Goal: Transaction & Acquisition: Subscribe to service/newsletter

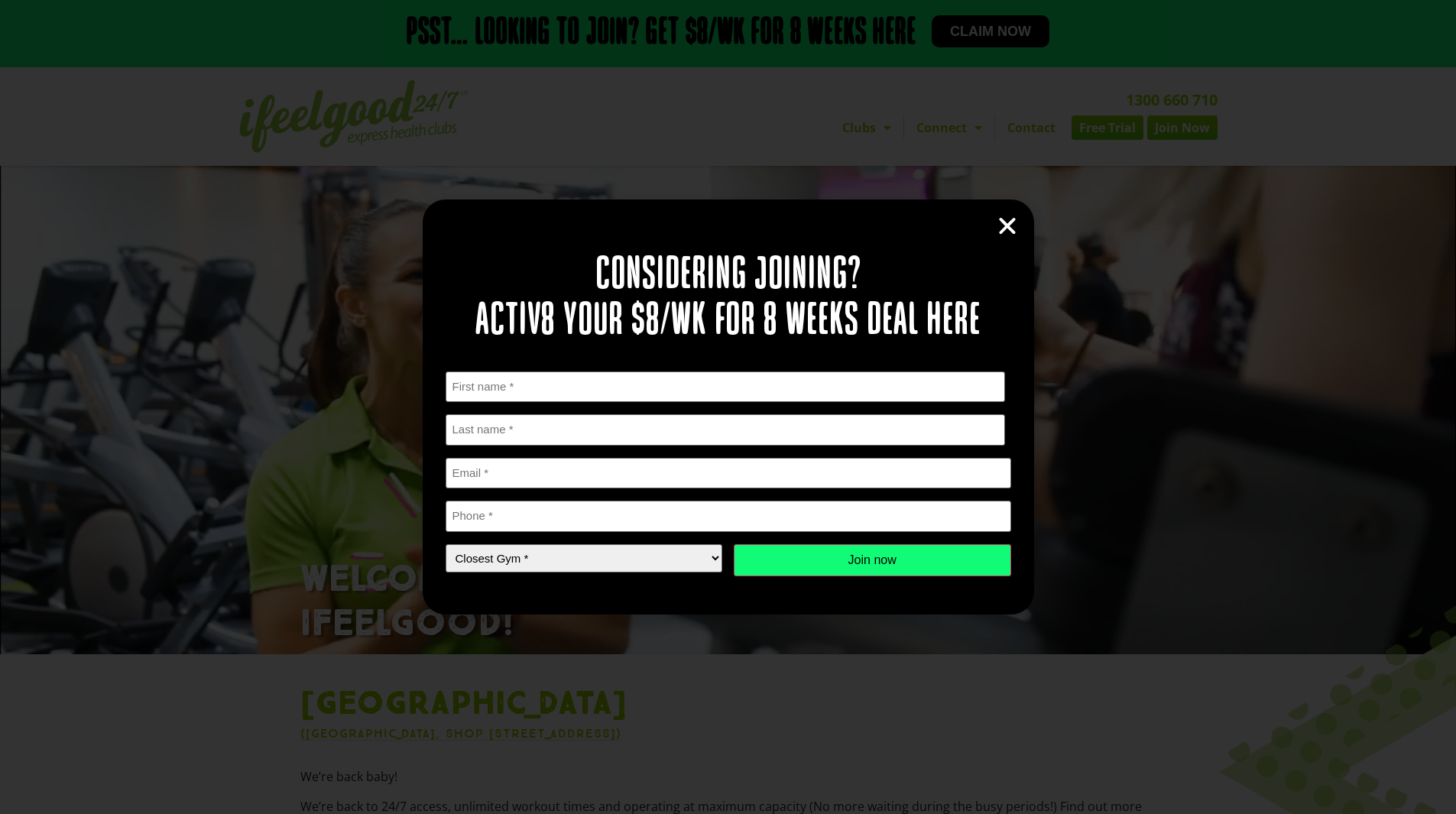
click at [1008, 228] on icon "Close" at bounding box center [1007, 226] width 23 height 23
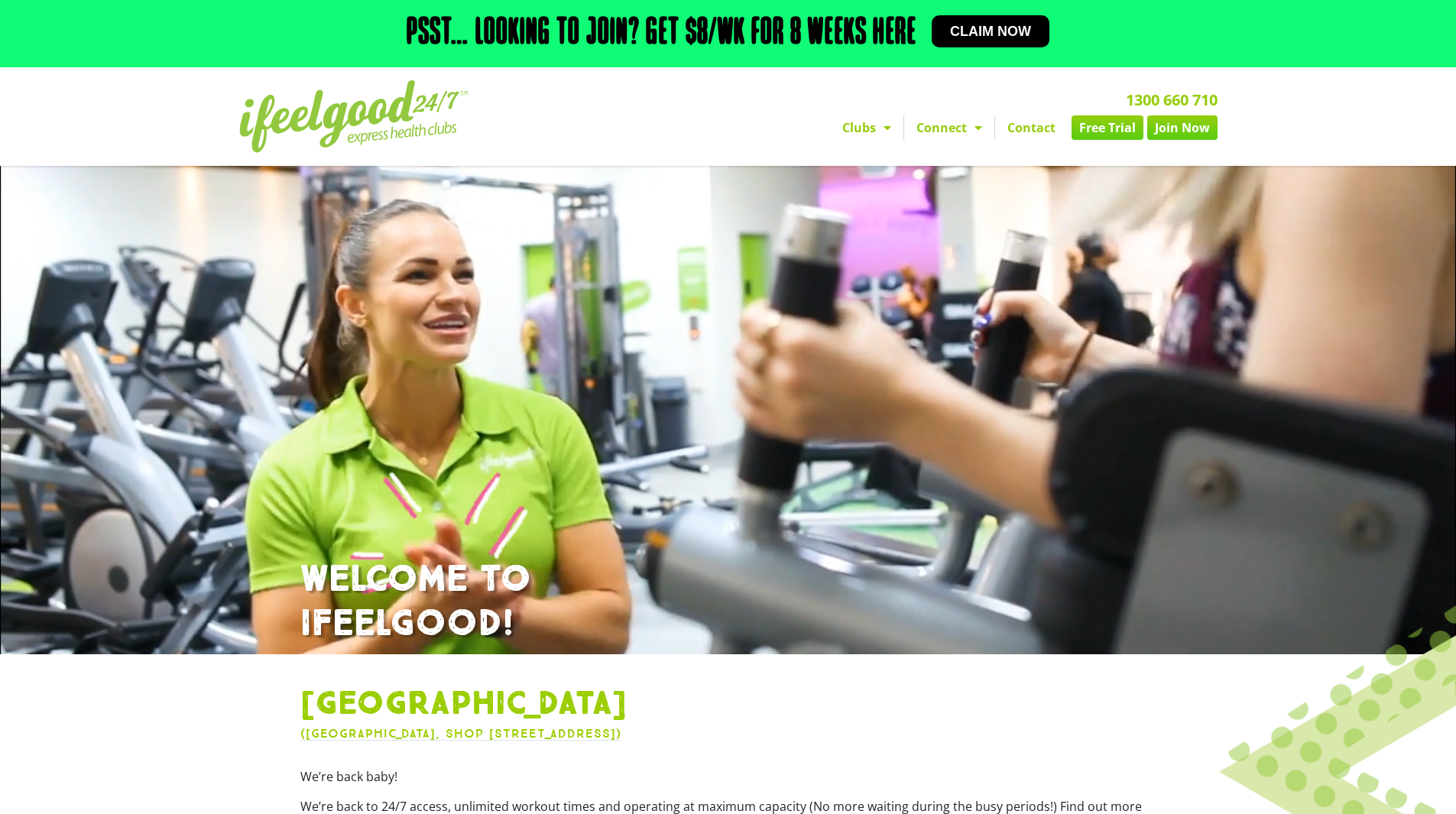
click at [1185, 137] on link "Join Now" at bounding box center [1182, 128] width 70 height 24
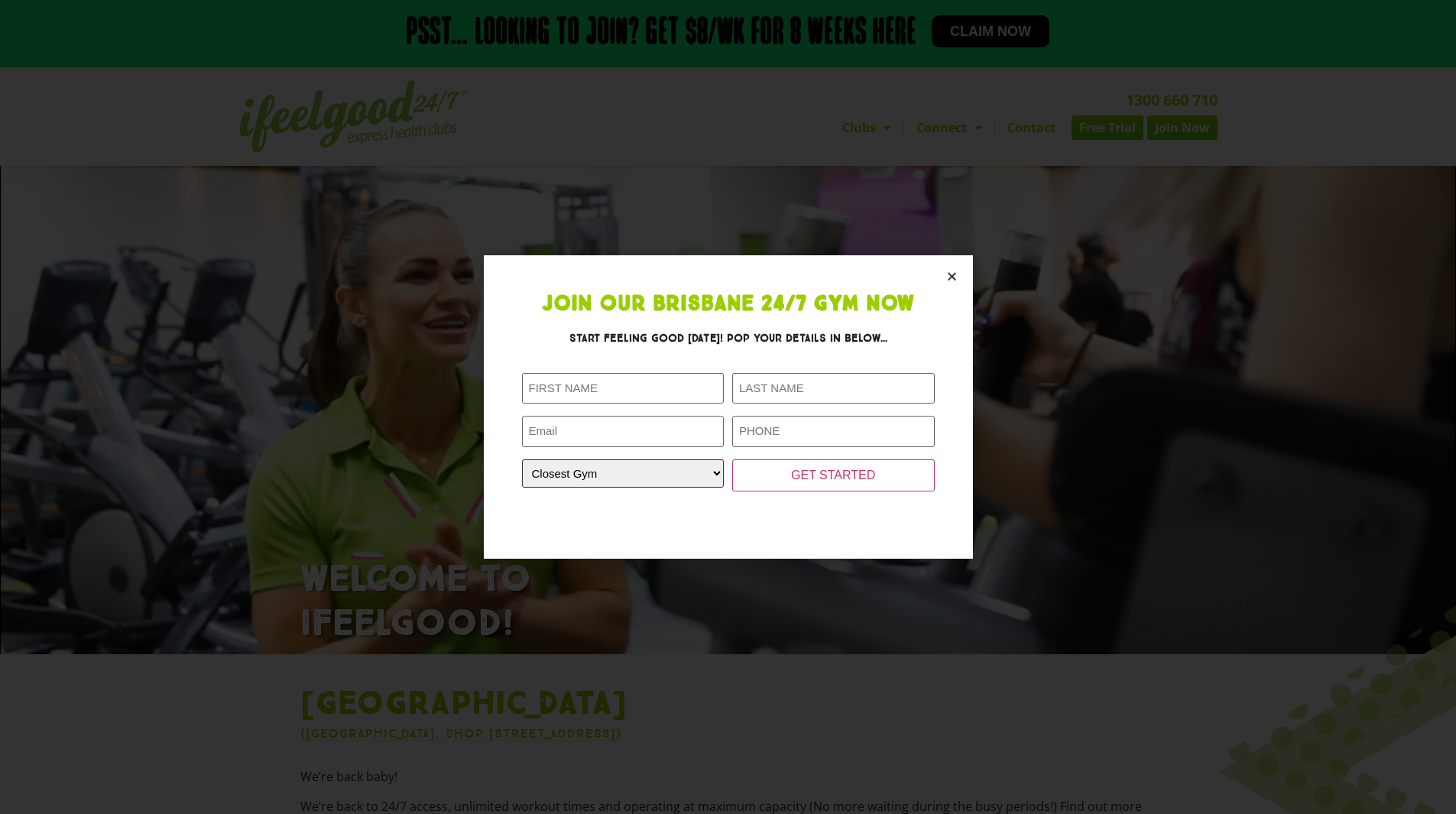
click at [629, 479] on select "Closest Gym [GEOGRAPHIC_DATA] [GEOGRAPHIC_DATA] [GEOGRAPHIC_DATA] [GEOGRAPHIC_D…" at bounding box center [623, 473] width 203 height 28
select select "[GEOGRAPHIC_DATA]"
click at [522, 459] on select "Closest Gym [GEOGRAPHIC_DATA] [GEOGRAPHIC_DATA] [GEOGRAPHIC_DATA] [GEOGRAPHIC_D…" at bounding box center [623, 473] width 203 height 28
click at [574, 386] on input "First Name (Required)" at bounding box center [623, 389] width 203 height 32
click at [948, 275] on icon "Close" at bounding box center [952, 276] width 11 height 11
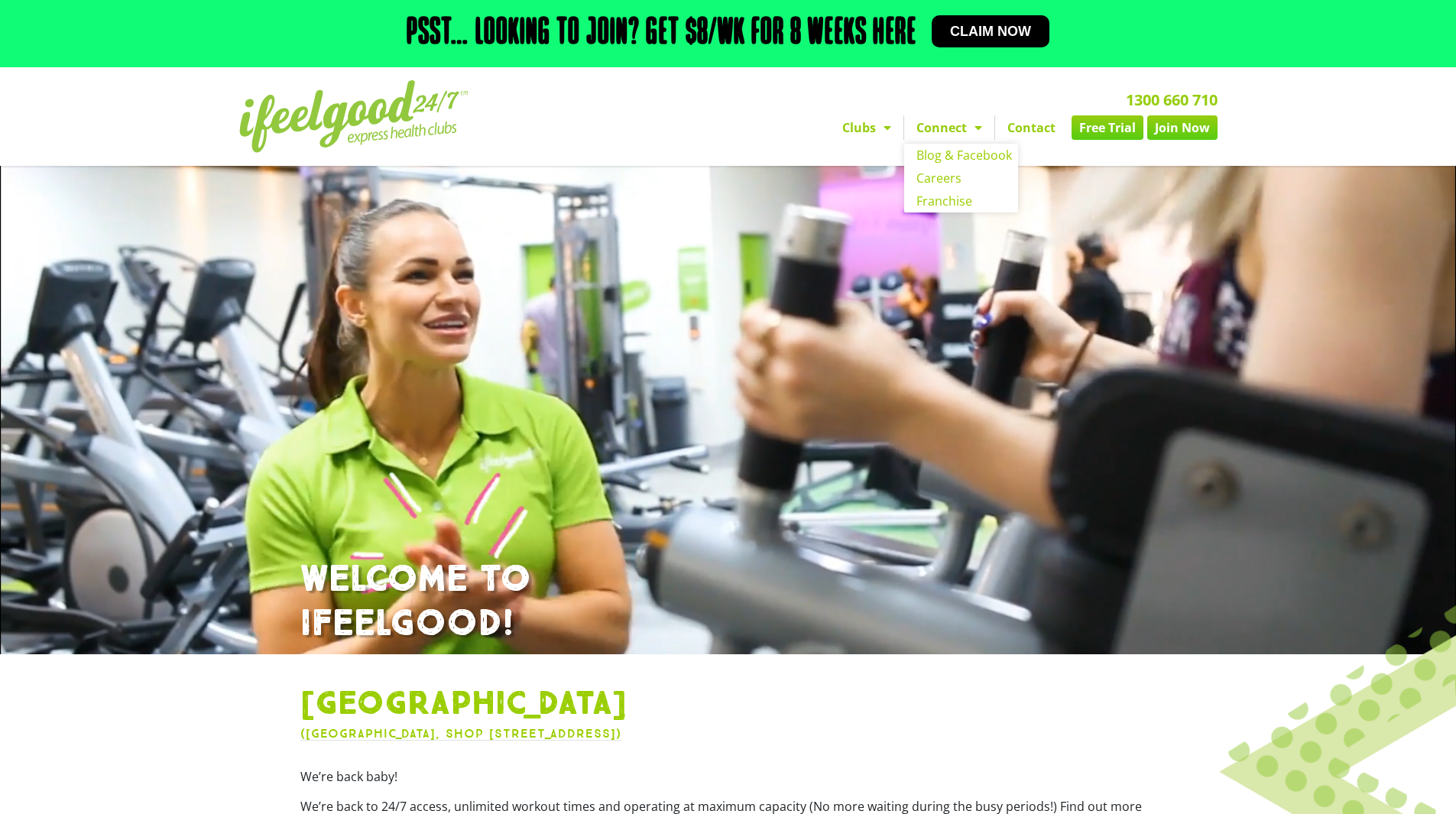
click at [959, 125] on link "Connect" at bounding box center [949, 128] width 90 height 24
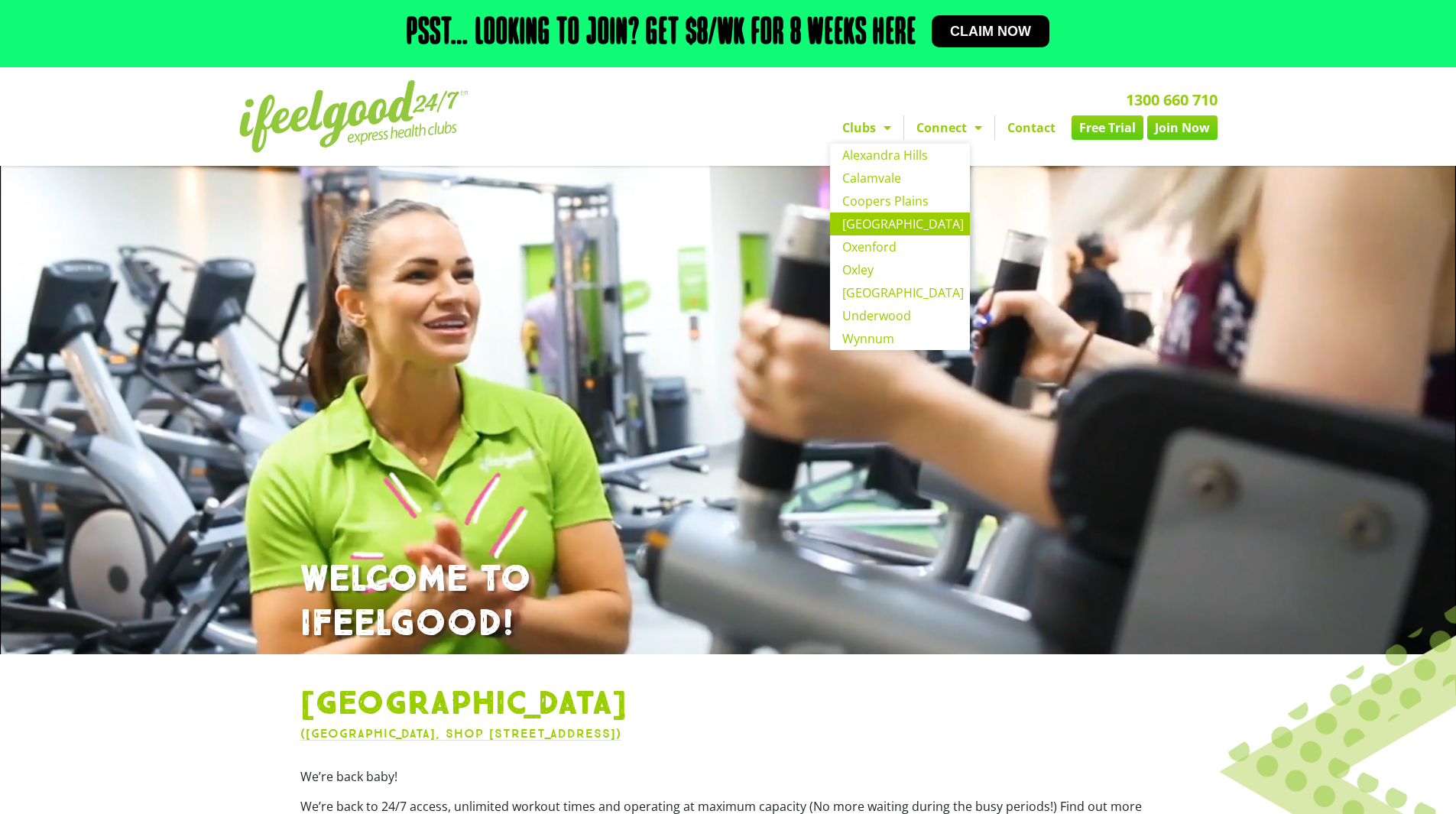
click at [865, 220] on link "[GEOGRAPHIC_DATA]" at bounding box center [899, 224] width 140 height 23
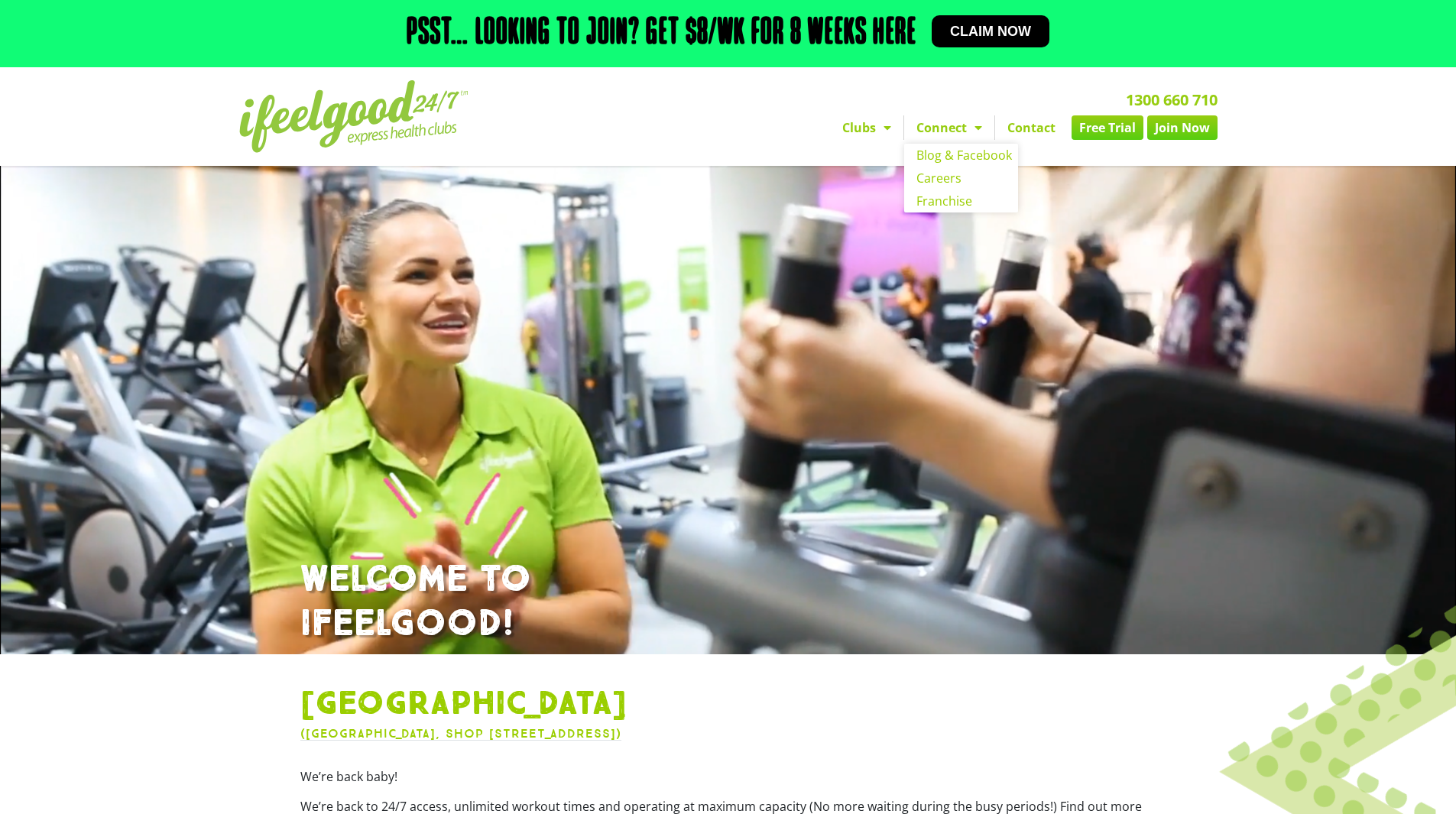
click at [978, 129] on span "Menu" at bounding box center [974, 128] width 15 height 27
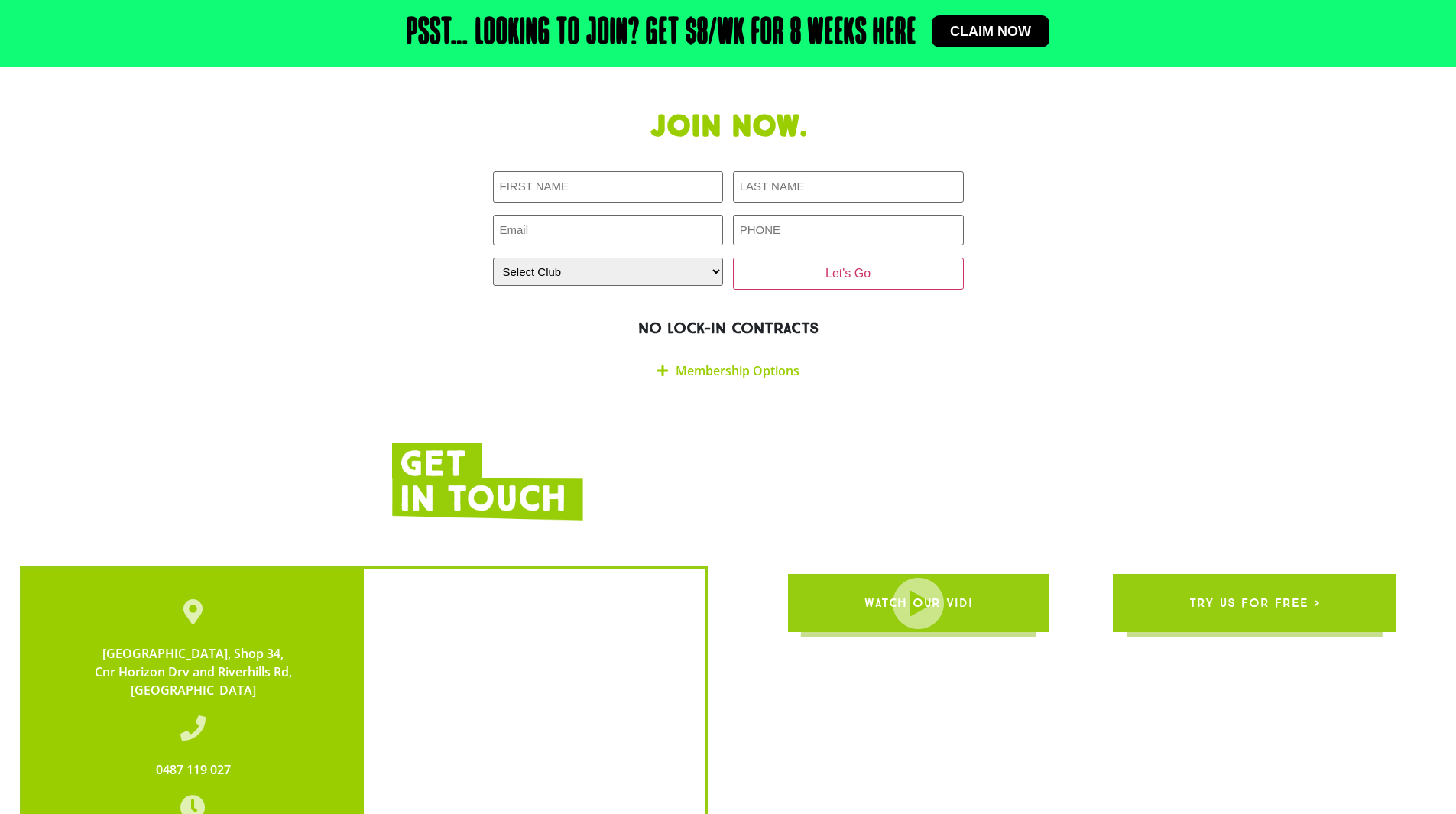
scroll to position [2828, 0]
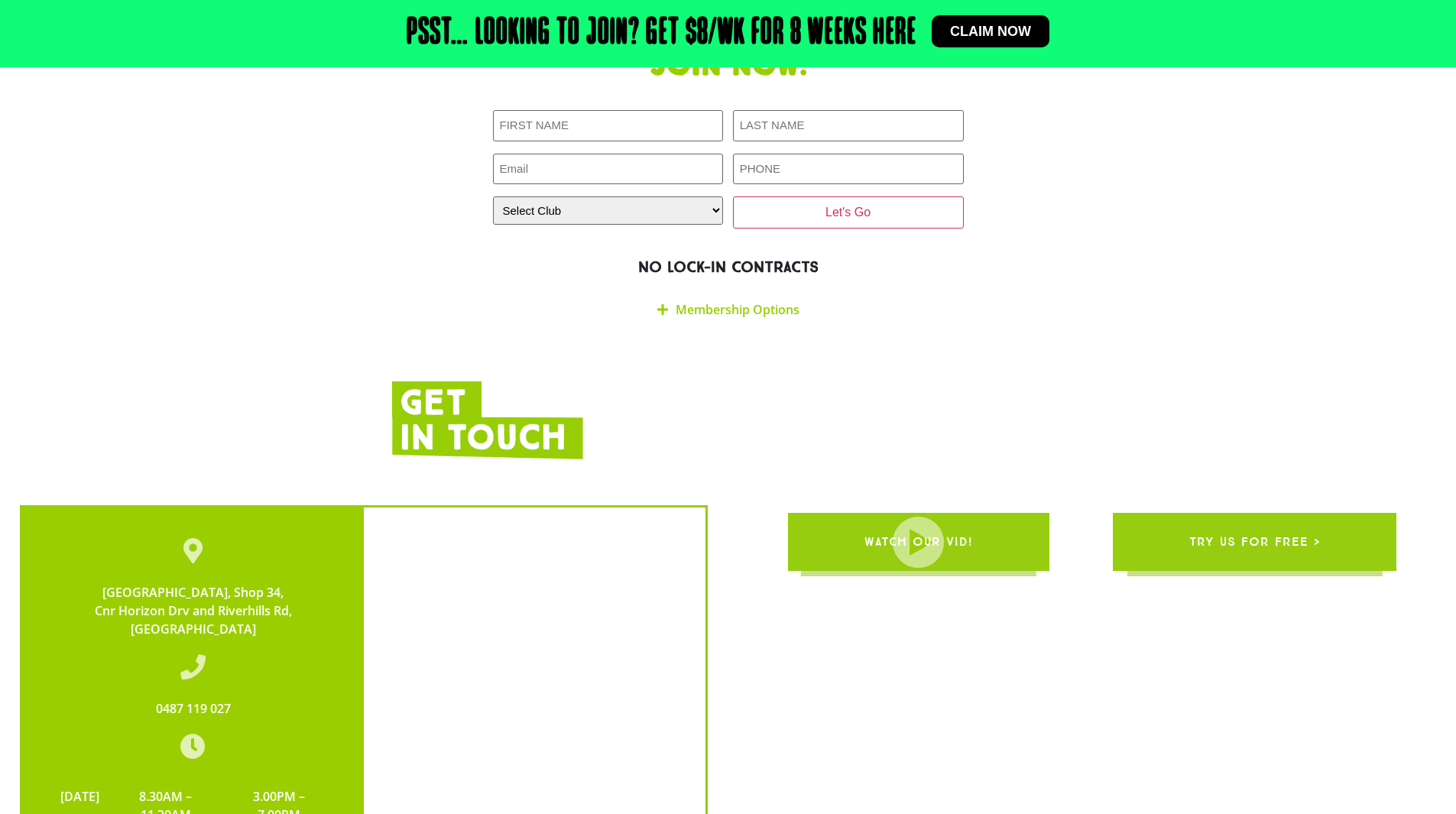
click at [767, 292] on div "Membership Options" at bounding box center [728, 310] width 471 height 36
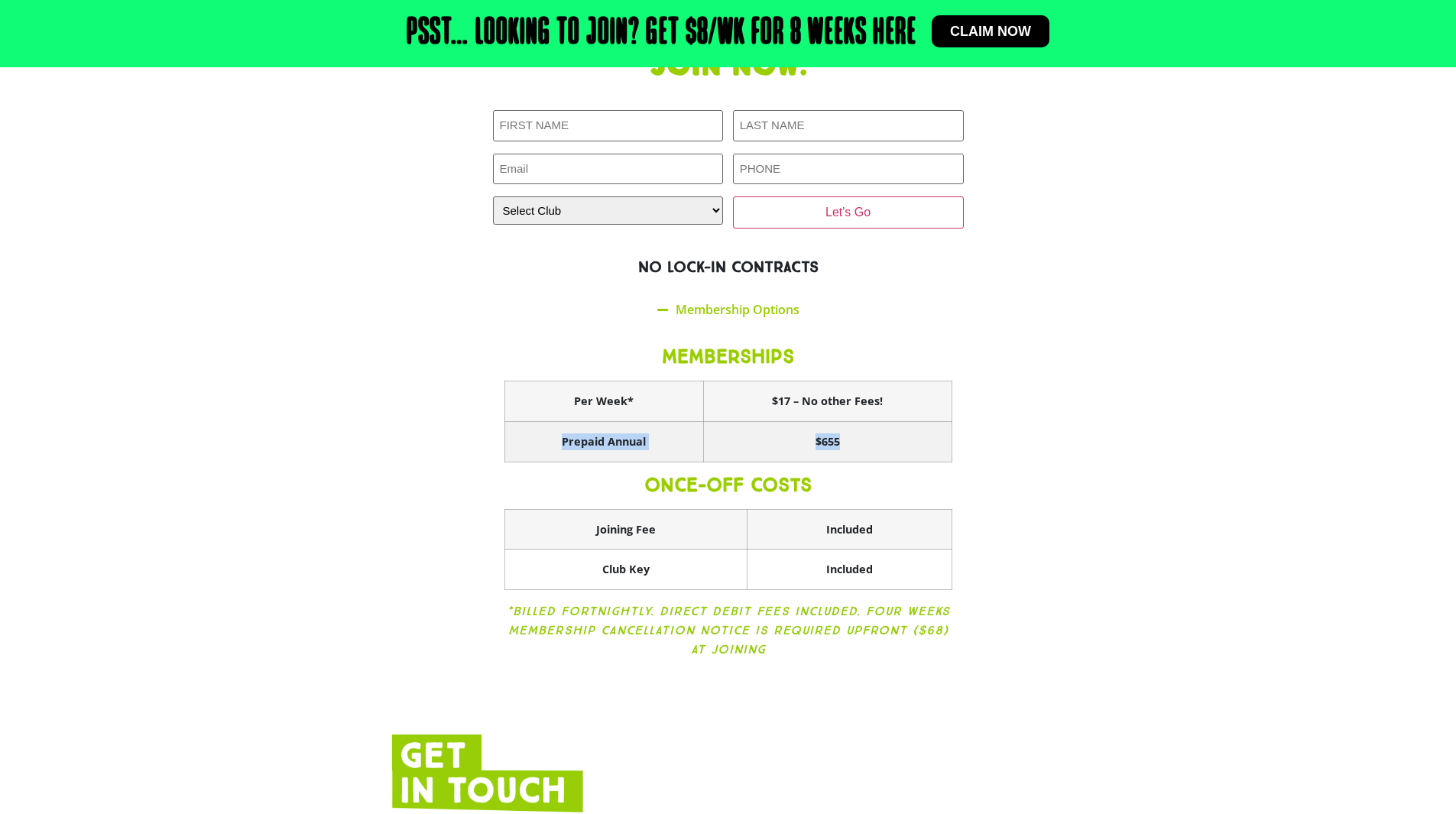
drag, startPoint x: 548, startPoint y: 400, endPoint x: 924, endPoint y: 387, distance: 376.2
click at [924, 422] on tr "Prepaid Annual $655" at bounding box center [727, 442] width 447 height 40
click at [1083, 377] on section "Join now. First NAME (Required) LAST NAME (Required) Email (Required) PHONE (Re…" at bounding box center [728, 364] width 1456 height 649
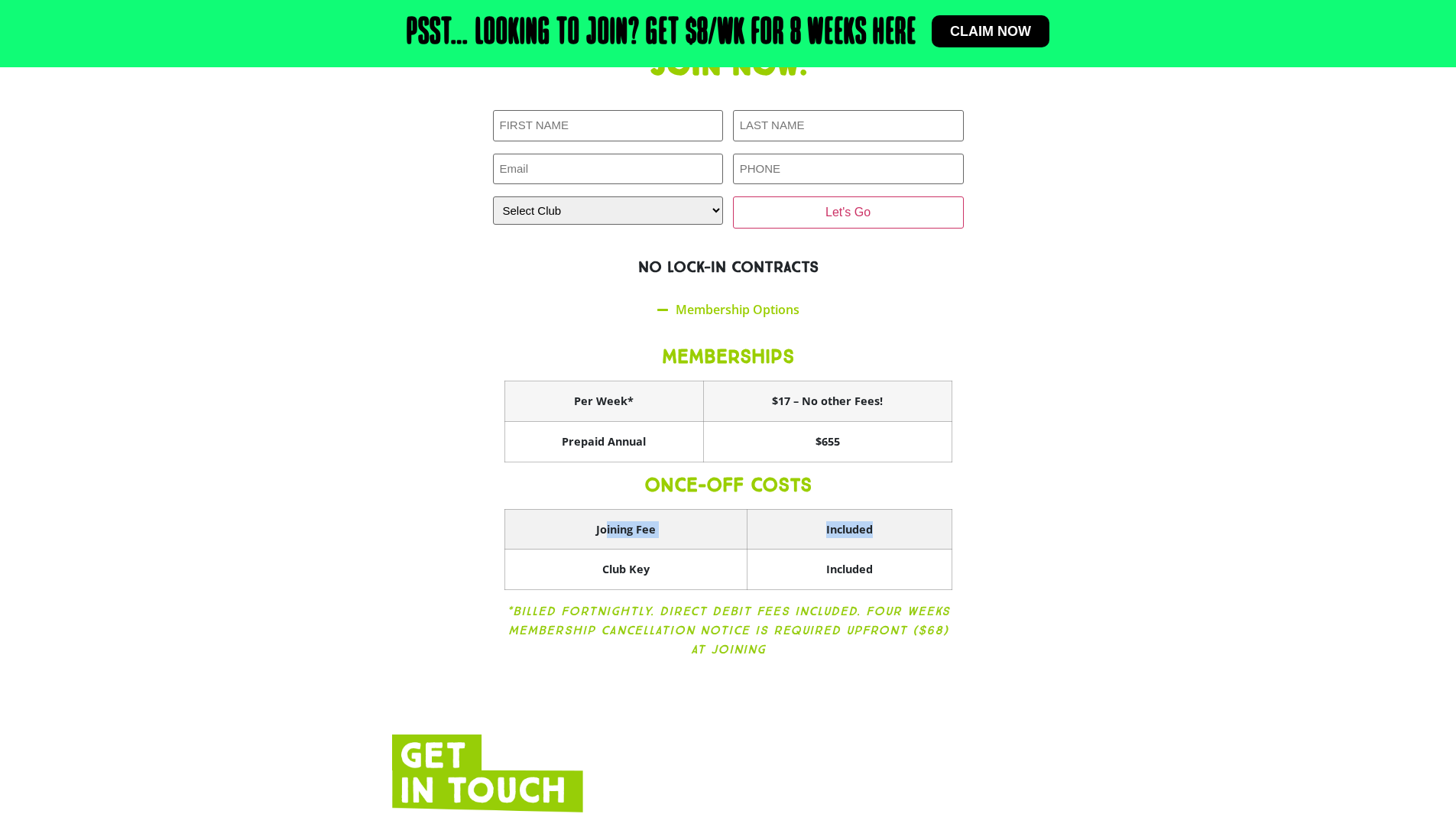
drag, startPoint x: 602, startPoint y: 487, endPoint x: 922, endPoint y: 481, distance: 320.1
click at [922, 509] on tr "Joining Fee Included" at bounding box center [727, 529] width 447 height 40
drag, startPoint x: 571, startPoint y: 357, endPoint x: 952, endPoint y: 344, distance: 381.2
click at [952, 344] on div "MEMBERSHIPS Per Week* $17 – No other Fees! Prepaid Annual $655 ONCE-OFF COSTS J…" at bounding box center [728, 504] width 471 height 353
click at [716, 422] on th "$655" at bounding box center [827, 442] width 248 height 40
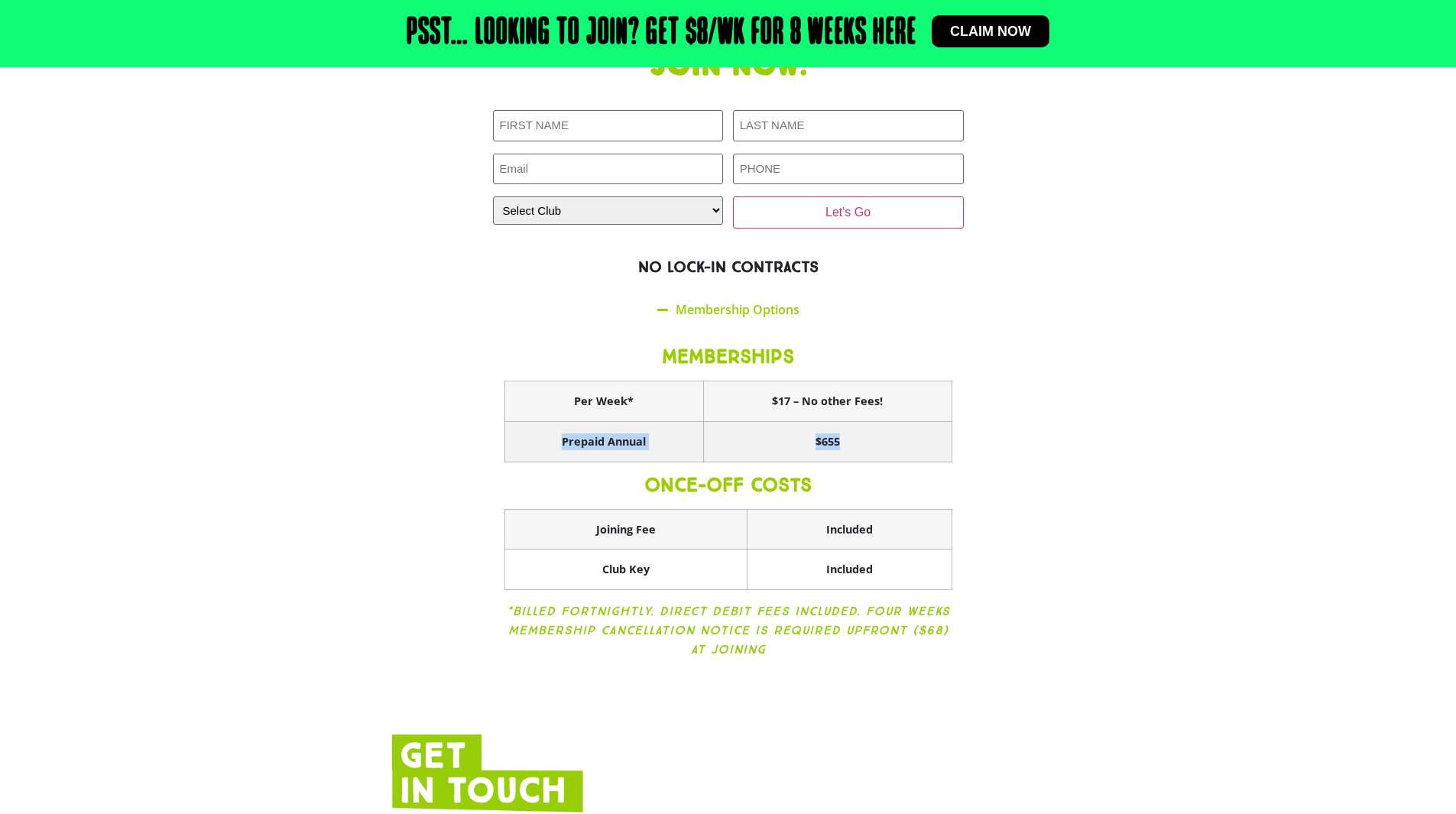
drag, startPoint x: 541, startPoint y: 402, endPoint x: 873, endPoint y: 392, distance: 332.2
click at [873, 422] on tr "Prepaid Annual $655" at bounding box center [727, 442] width 447 height 40
click at [999, 395] on div "Join now. First NAME (Required) LAST NAME (Required) Email (Required) PHONE (Re…" at bounding box center [728, 364] width 688 height 649
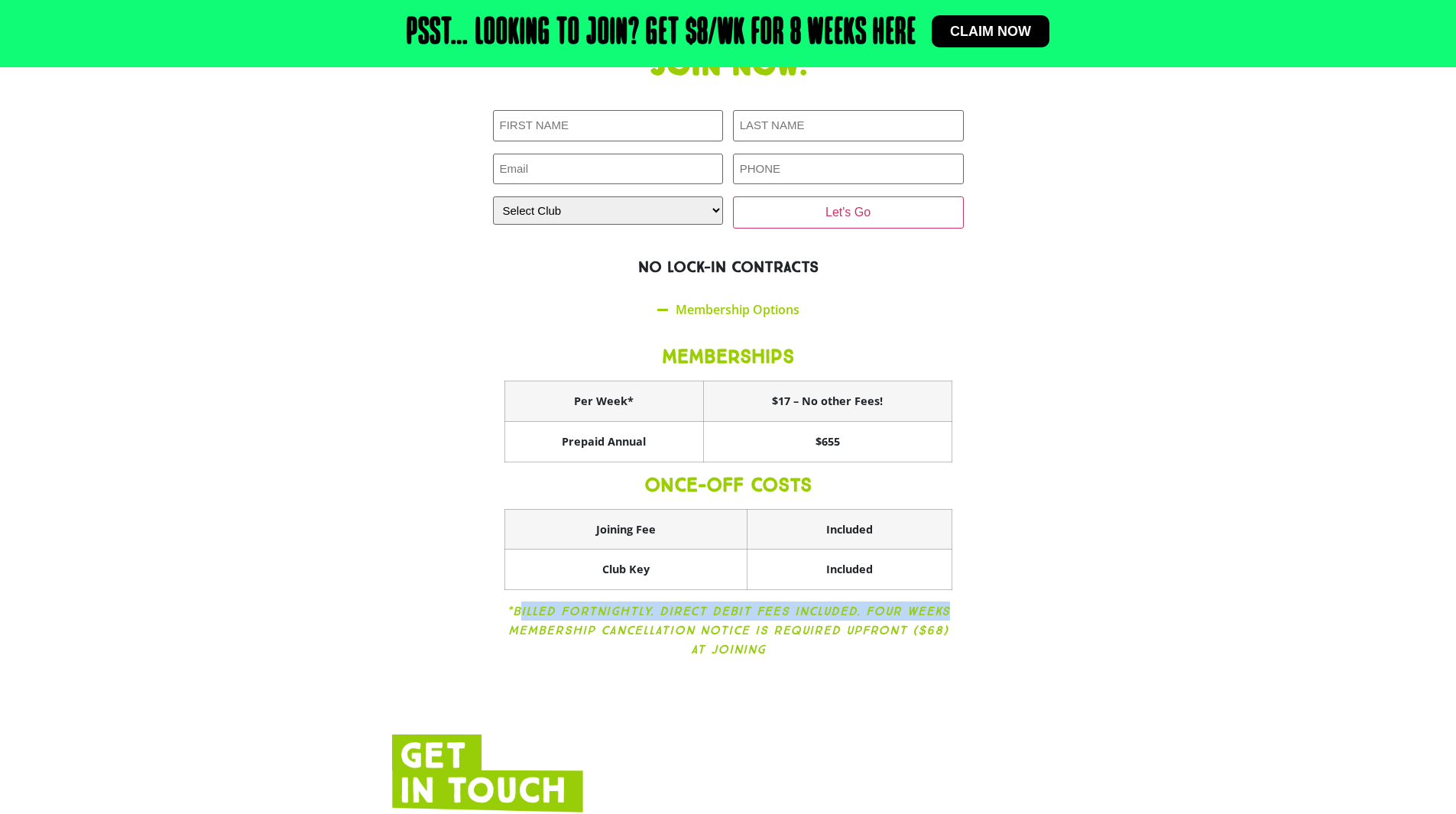
drag, startPoint x: 524, startPoint y: 575, endPoint x: 966, endPoint y: 568, distance: 442.1
click at [966, 568] on div "Join now. First NAME (Required) LAST NAME (Required) Email (Required) PHONE (Re…" at bounding box center [728, 364] width 688 height 649
click at [1132, 553] on section "Join now. First NAME (Required) LAST NAME (Required) Email (Required) PHONE (Re…" at bounding box center [728, 364] width 1456 height 649
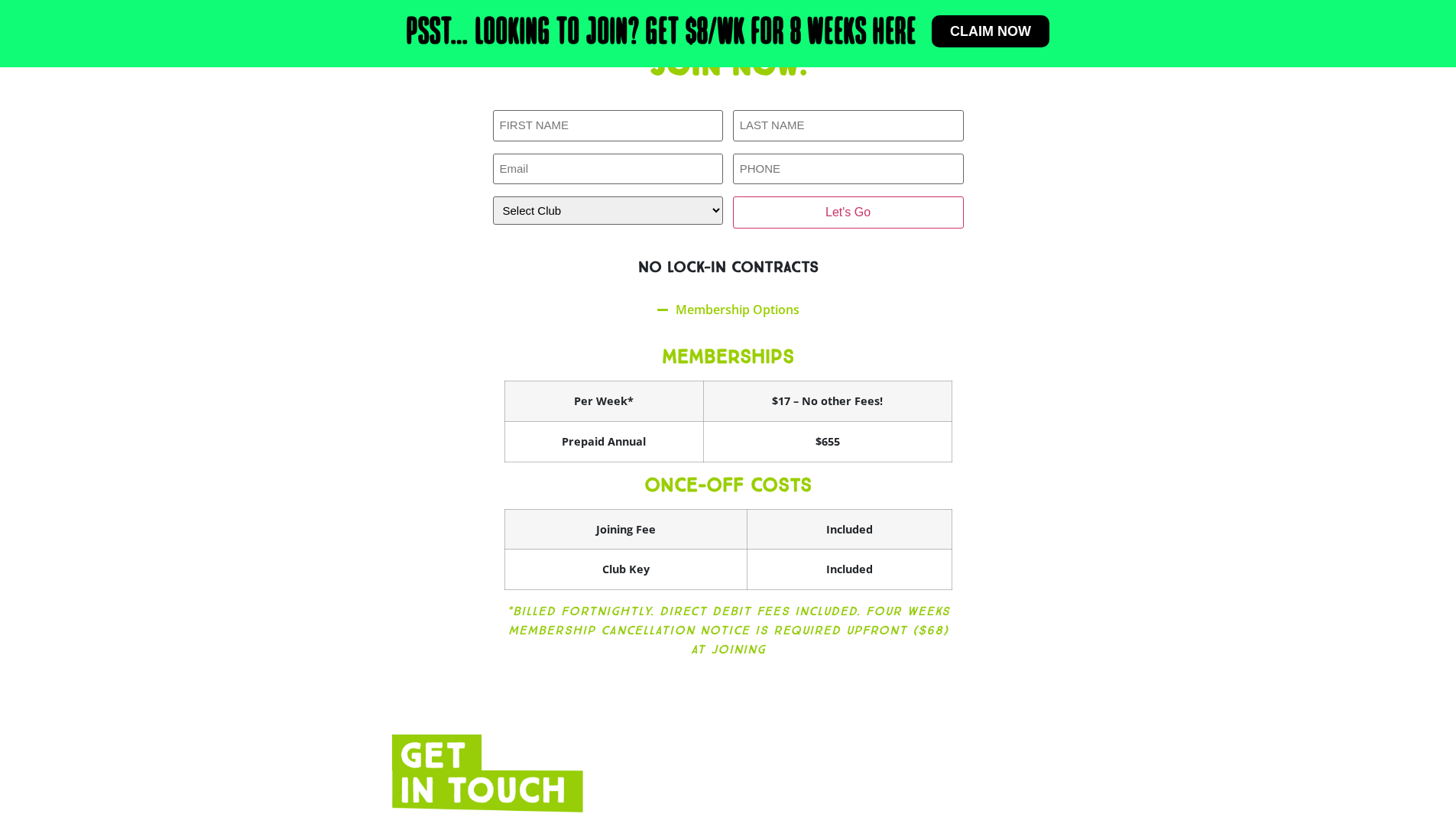
drag, startPoint x: 570, startPoint y: 356, endPoint x: 952, endPoint y: 356, distance: 382.0
click at [952, 356] on div "MEMBERSHIPS Per Week* $17 – No other Fees! Prepaid Annual $655 ONCE-OFF COSTS J…" at bounding box center [728, 504] width 471 height 353
click at [1185, 374] on section "Join now. First NAME (Required) LAST NAME (Required) Email (Required) PHONE (Re…" at bounding box center [728, 364] width 1456 height 649
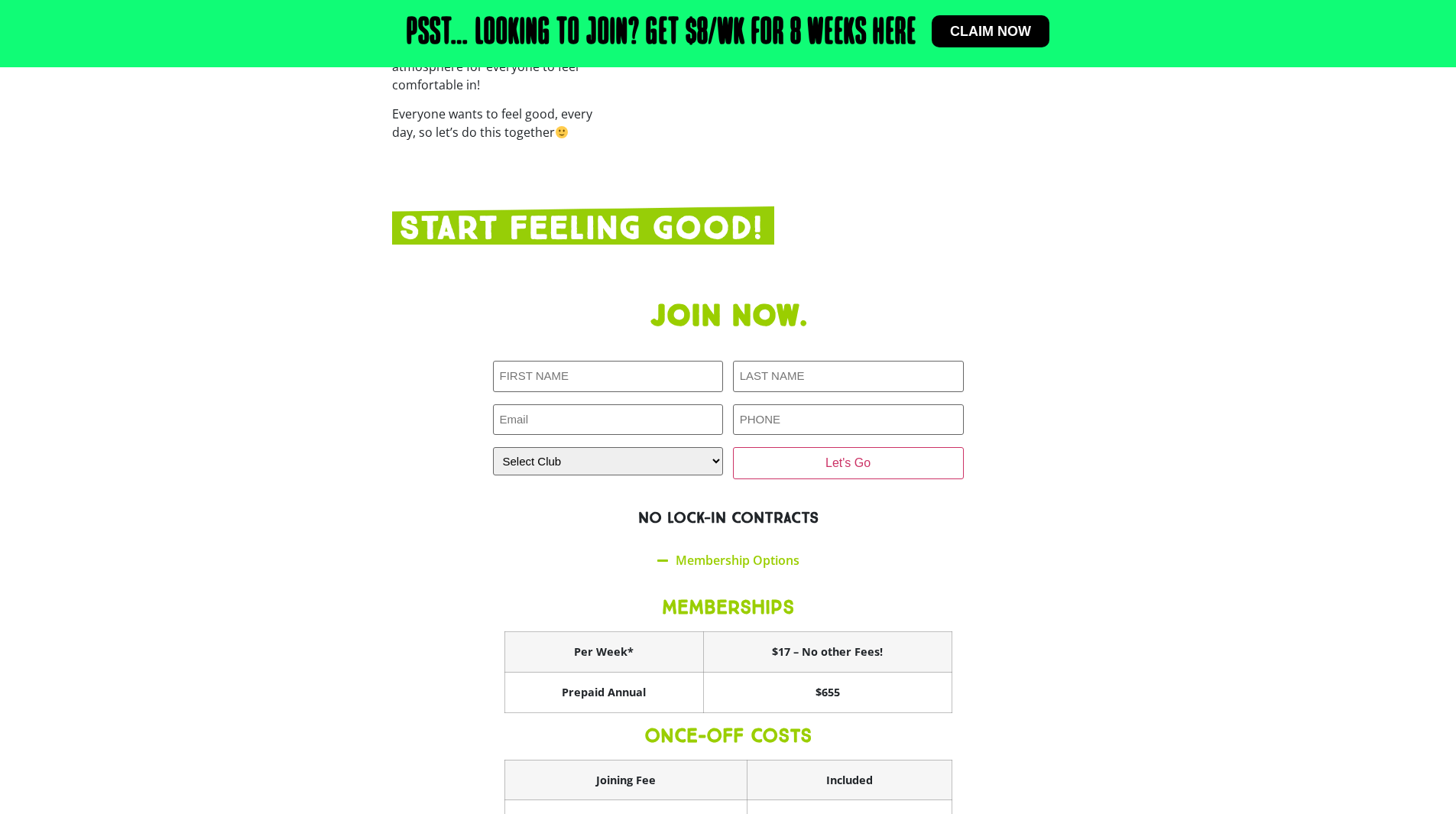
scroll to position [2574, 0]
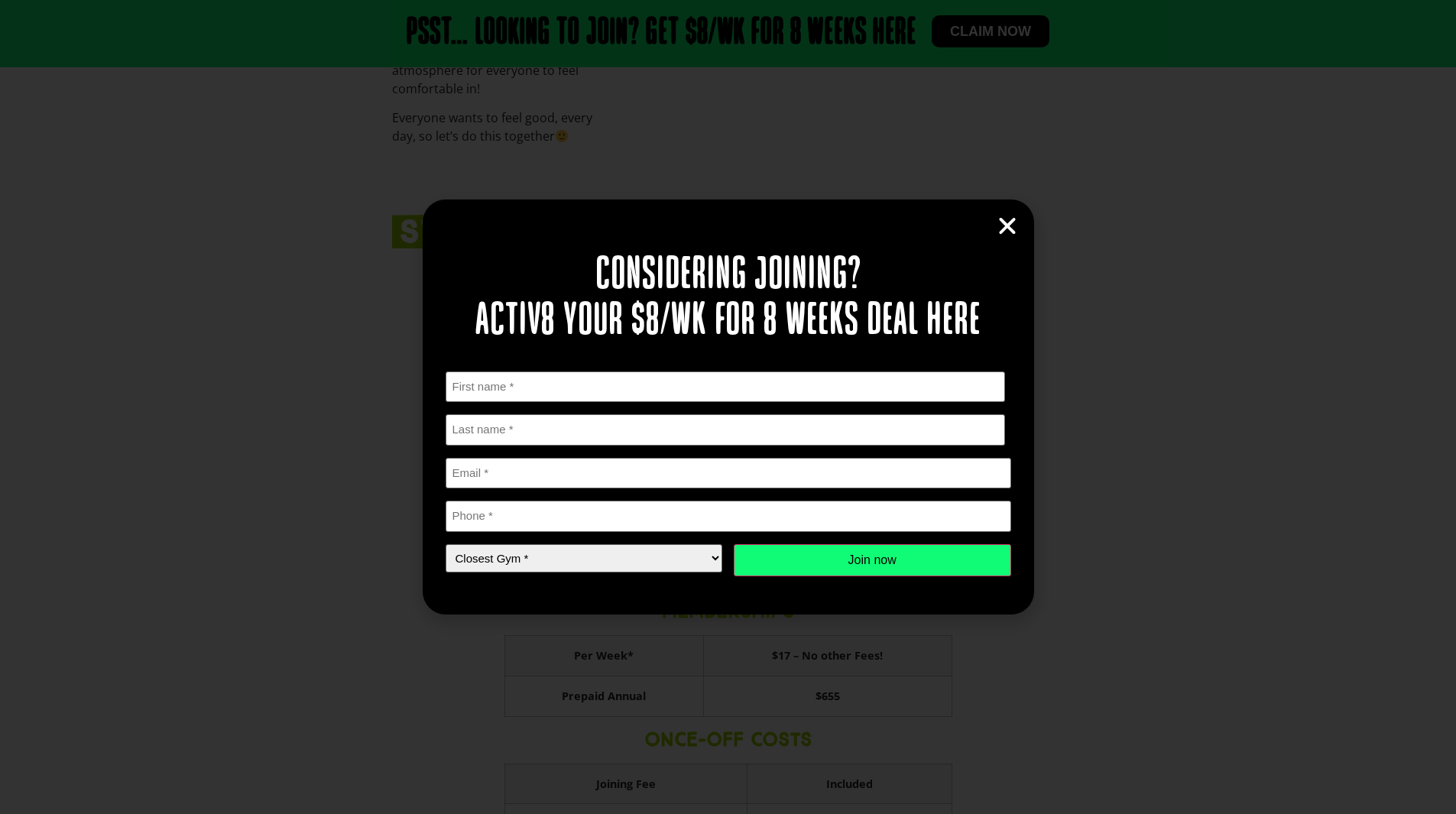
click at [1013, 217] on icon "Close" at bounding box center [1007, 226] width 23 height 23
